Goal: Task Accomplishment & Management: Manage account settings

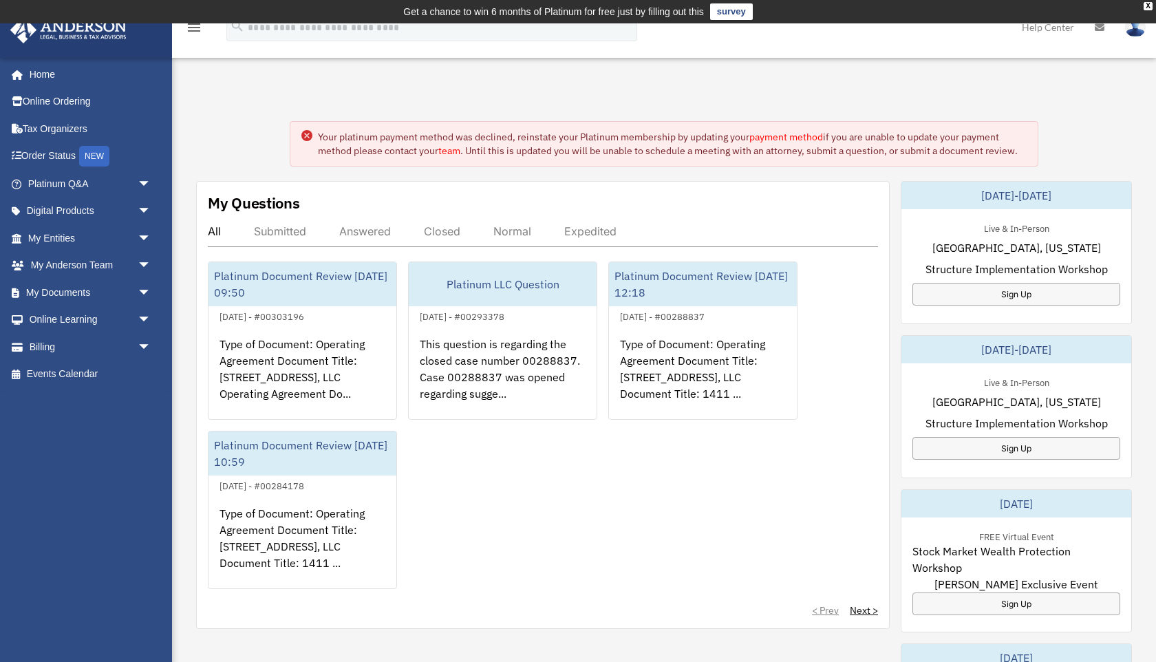
click at [776, 138] on link "payment method" at bounding box center [786, 137] width 74 height 12
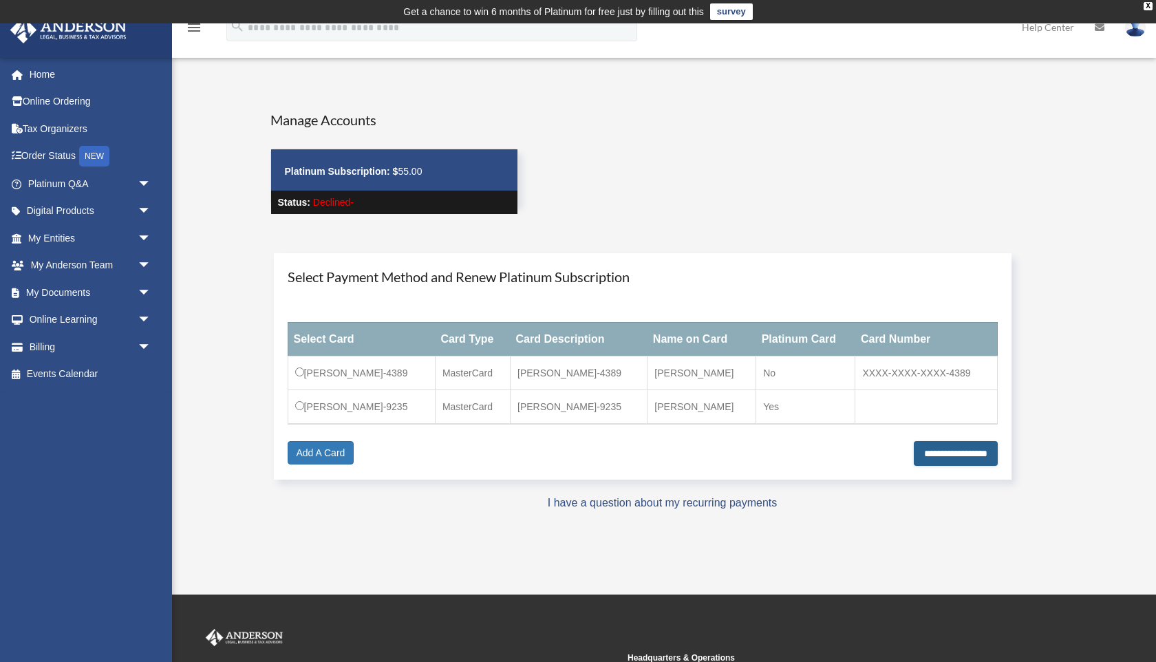
click at [938, 452] on input "**********" at bounding box center [955, 453] width 84 height 25
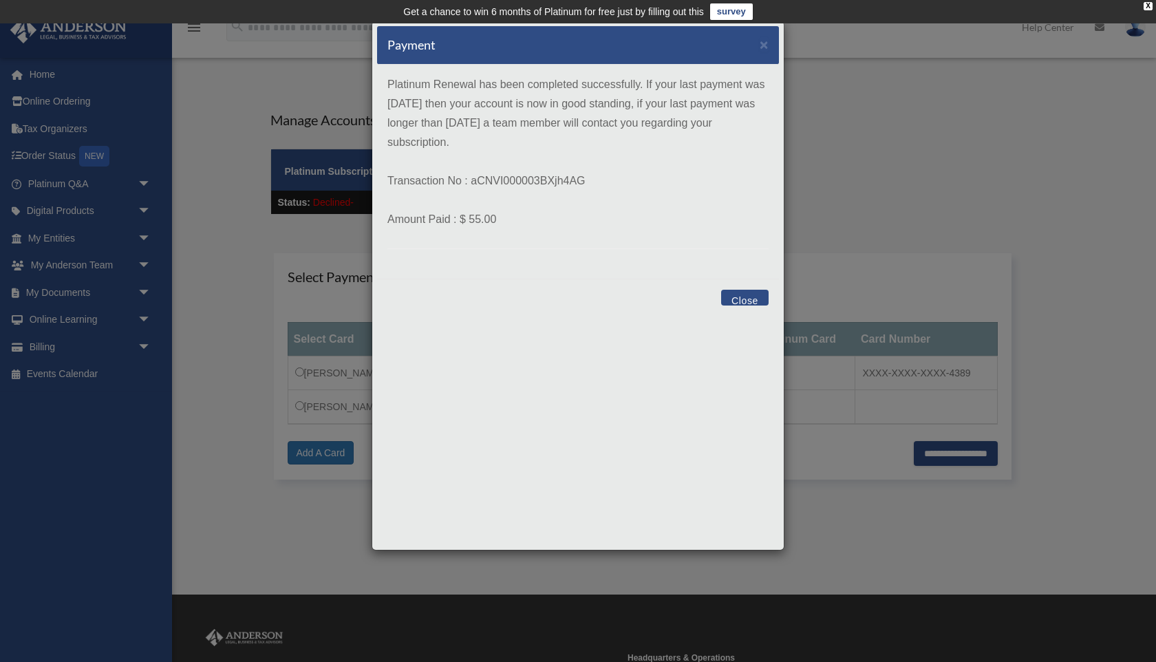
click at [749, 294] on button "Close" at bounding box center [744, 298] width 47 height 16
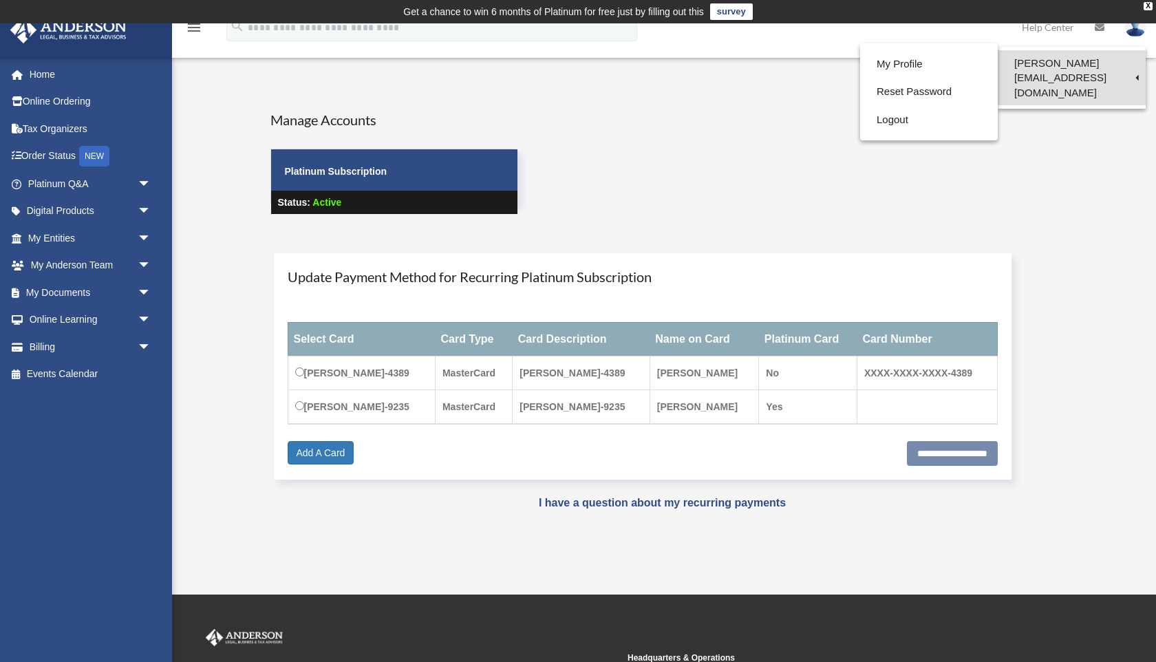
click at [1077, 66] on link "[PERSON_NAME][EMAIL_ADDRESS][DOMAIN_NAME]" at bounding box center [1071, 77] width 148 height 55
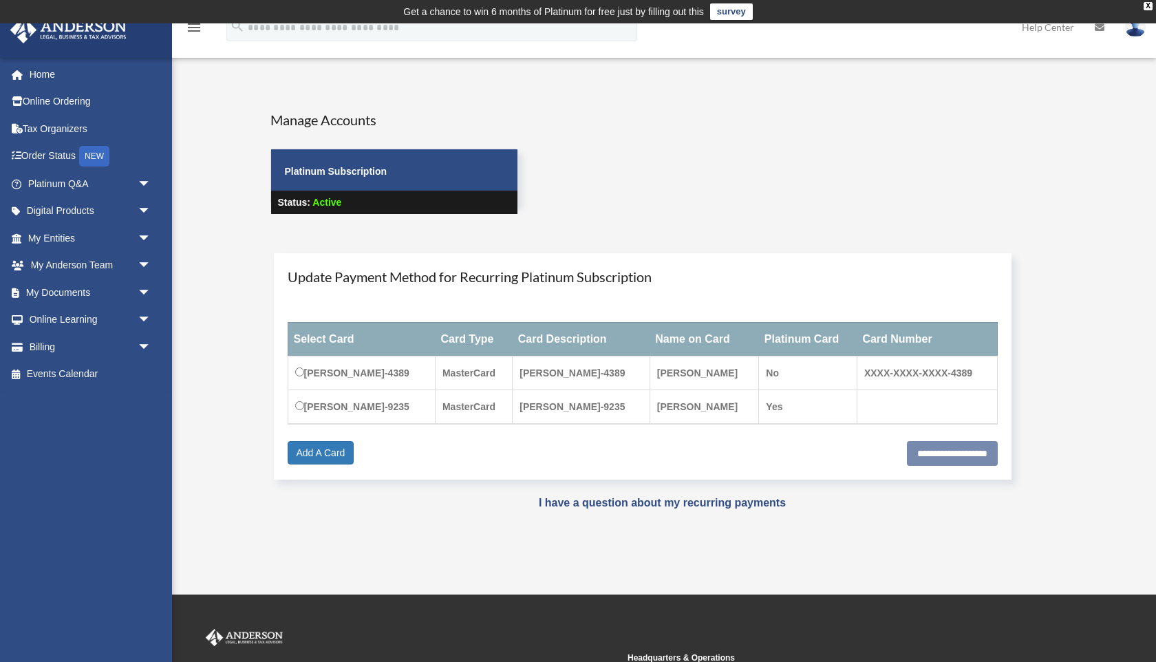
click at [1055, 62] on div "User Account [PERSON_NAME][EMAIL_ADDRESS][DOMAIN_NAME] Sign Out [PERSON_NAME][E…" at bounding box center [578, 308] width 1156 height 571
click at [1127, 32] on img at bounding box center [1135, 27] width 21 height 20
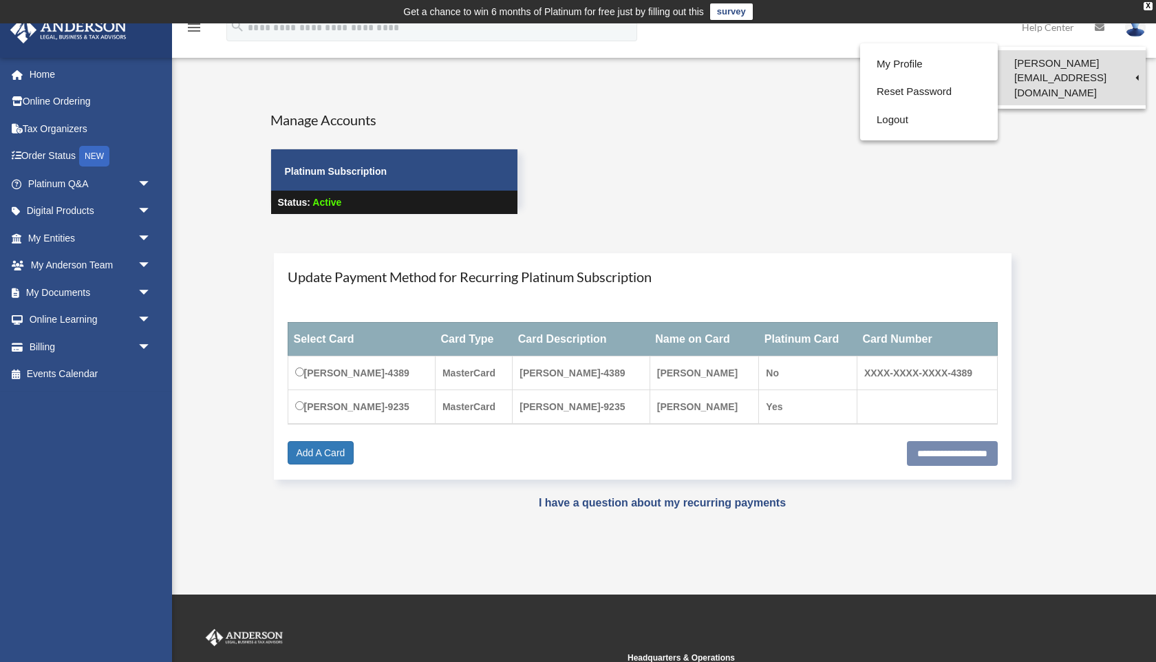
click at [1036, 65] on link "[PERSON_NAME][EMAIL_ADDRESS][DOMAIN_NAME]" at bounding box center [1071, 77] width 148 height 55
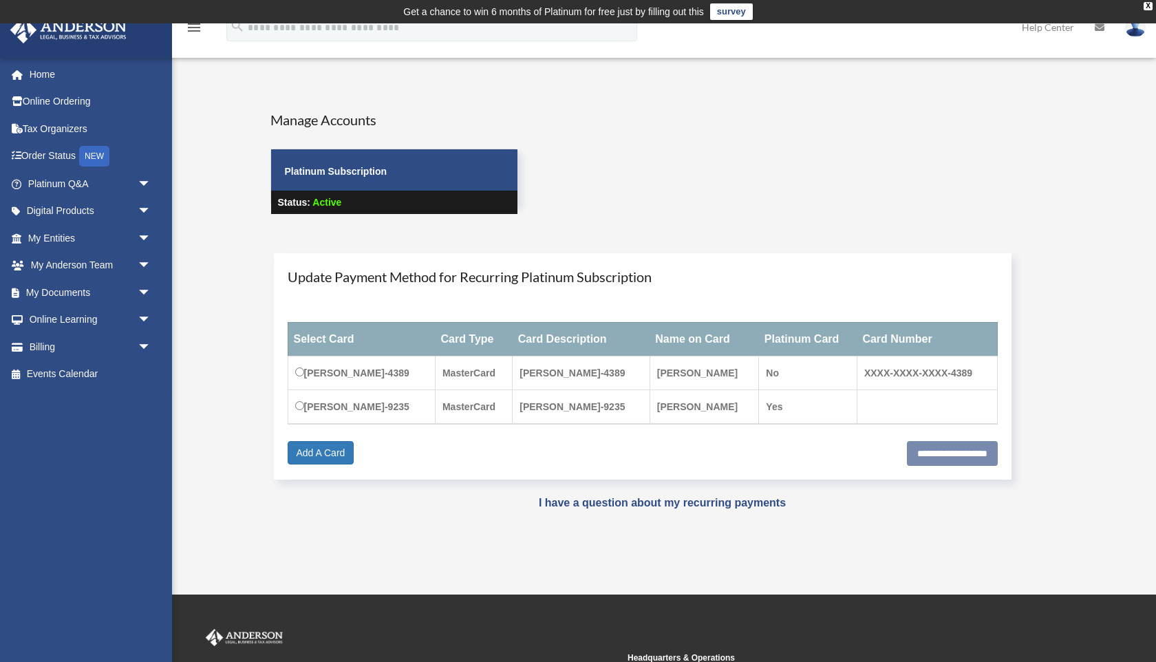
click at [1134, 35] on img at bounding box center [1135, 27] width 21 height 20
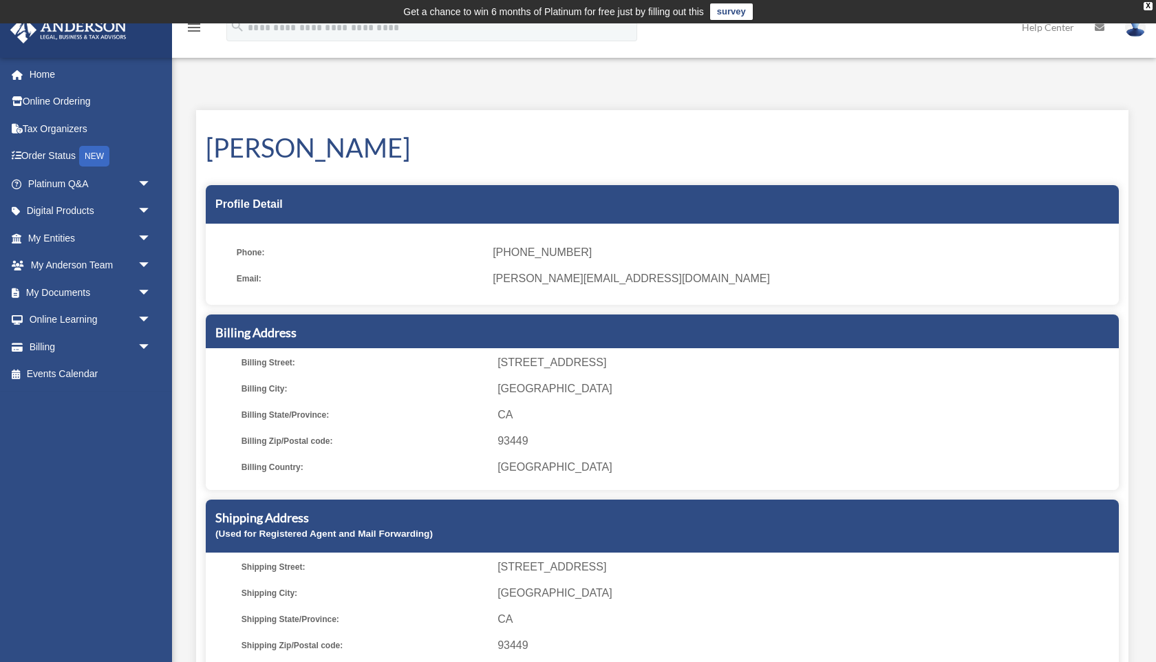
click at [1134, 28] on img at bounding box center [1135, 27] width 21 height 20
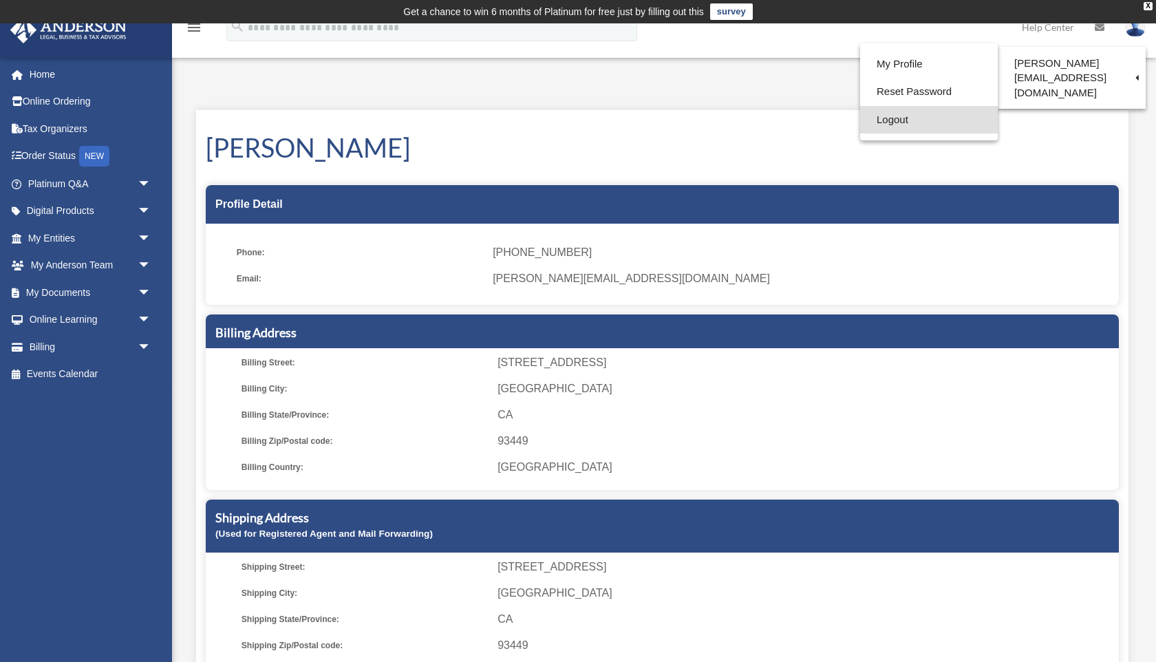
click at [913, 126] on link "Logout" at bounding box center [929, 120] width 138 height 28
